Goal: Information Seeking & Learning: Learn about a topic

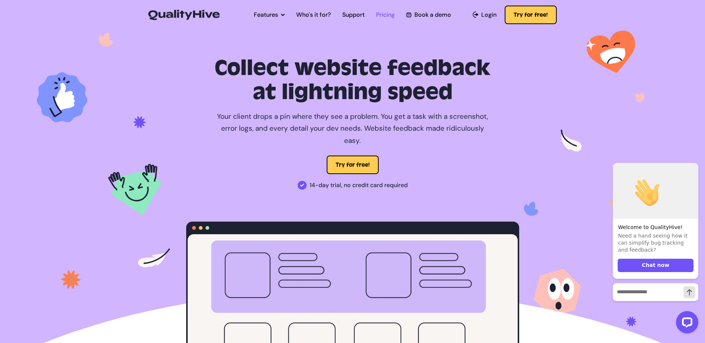
click at [381, 17] on link "Pricing" at bounding box center [385, 14] width 19 height 9
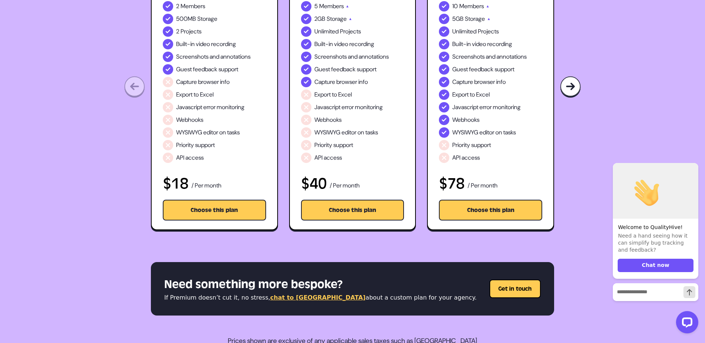
scroll to position [37, 0]
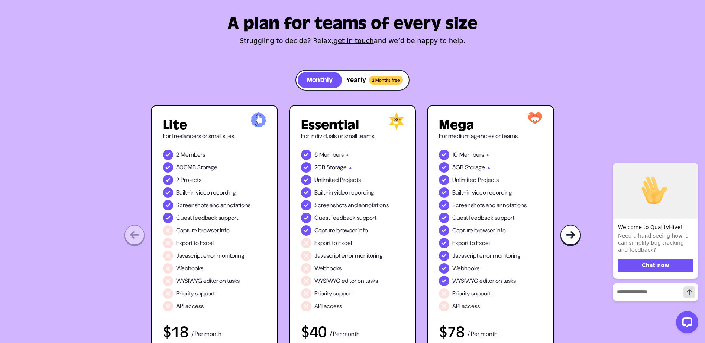
click at [380, 75] on button "Yearly 2 Months free" at bounding box center [374, 80] width 65 height 16
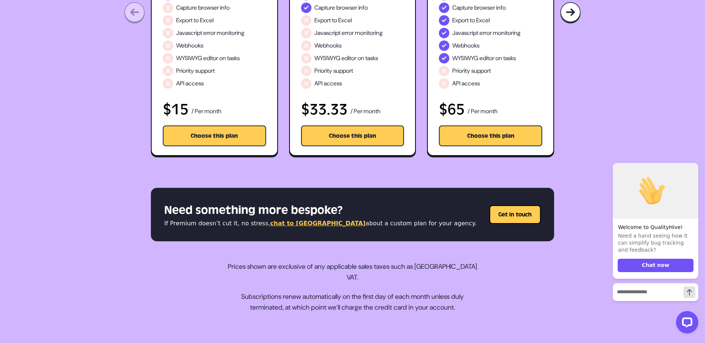
scroll to position [0, 0]
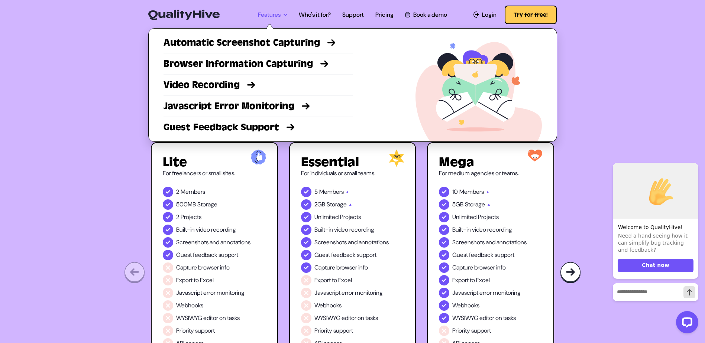
click at [275, 17] on link "Features" at bounding box center [272, 14] width 29 height 9
